Goal: Find specific page/section: Find specific page/section

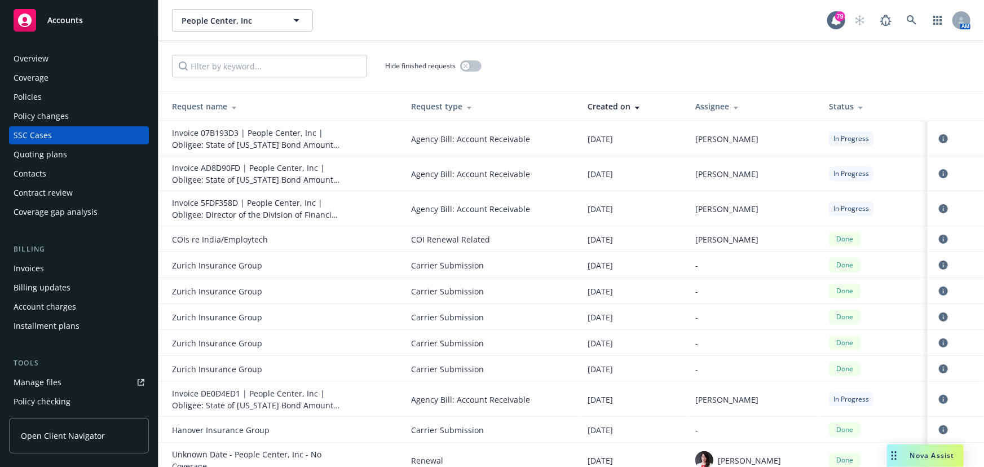
scroll to position [153, 0]
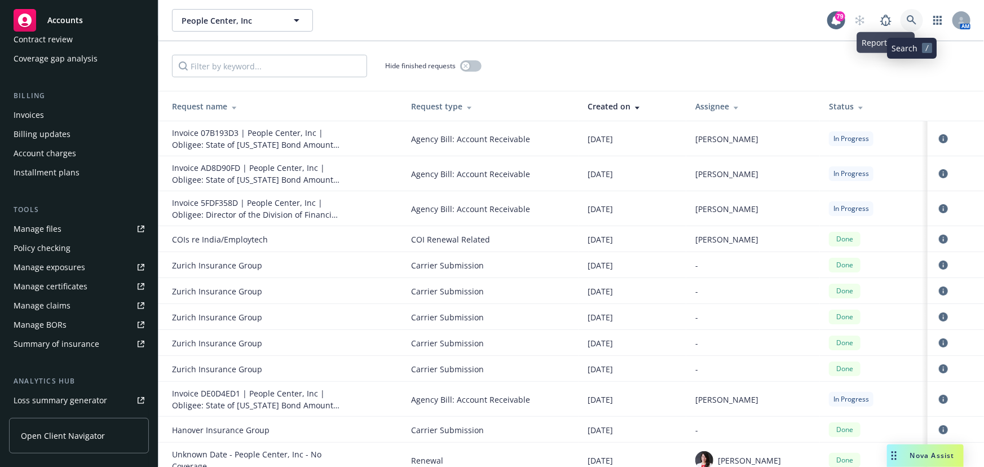
click at [902, 24] on link at bounding box center [911, 20] width 23 height 23
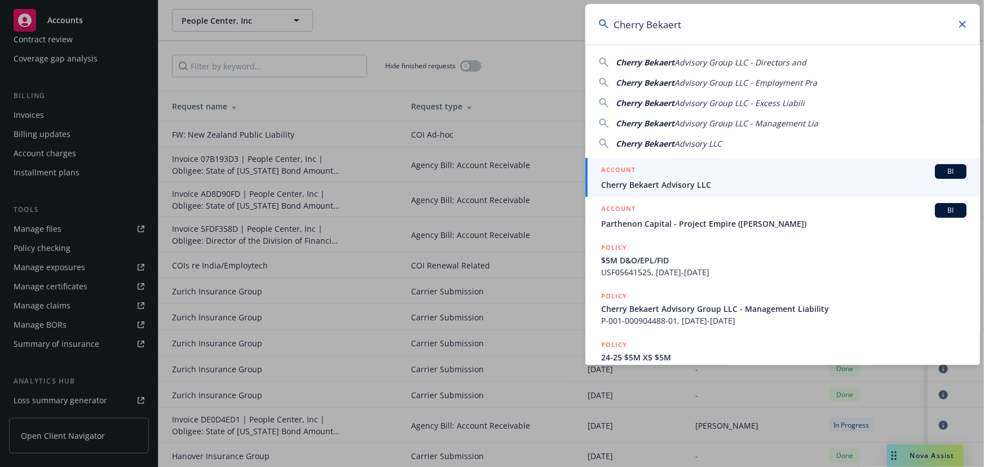
type input "Cherry Bekaert"
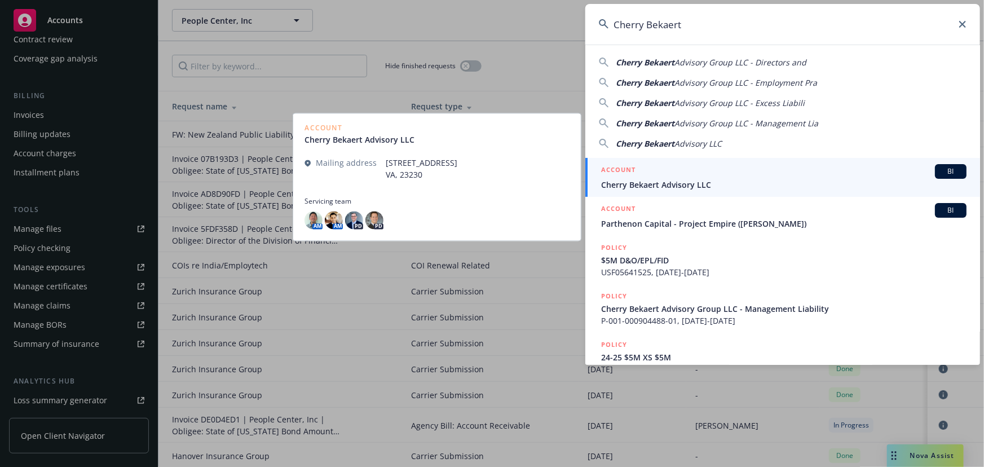
click at [951, 172] on span "BI" at bounding box center [950, 171] width 23 height 10
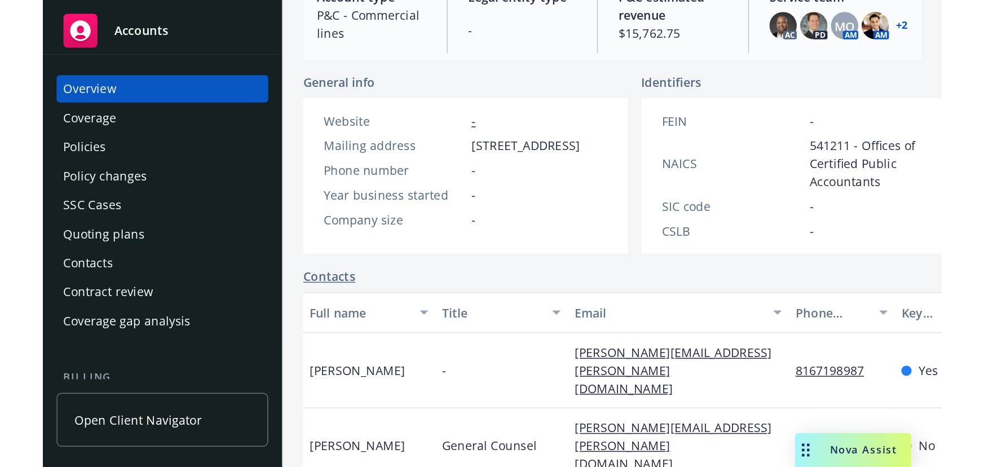
scroll to position [151, 0]
